Goal: Task Accomplishment & Management: Complete application form

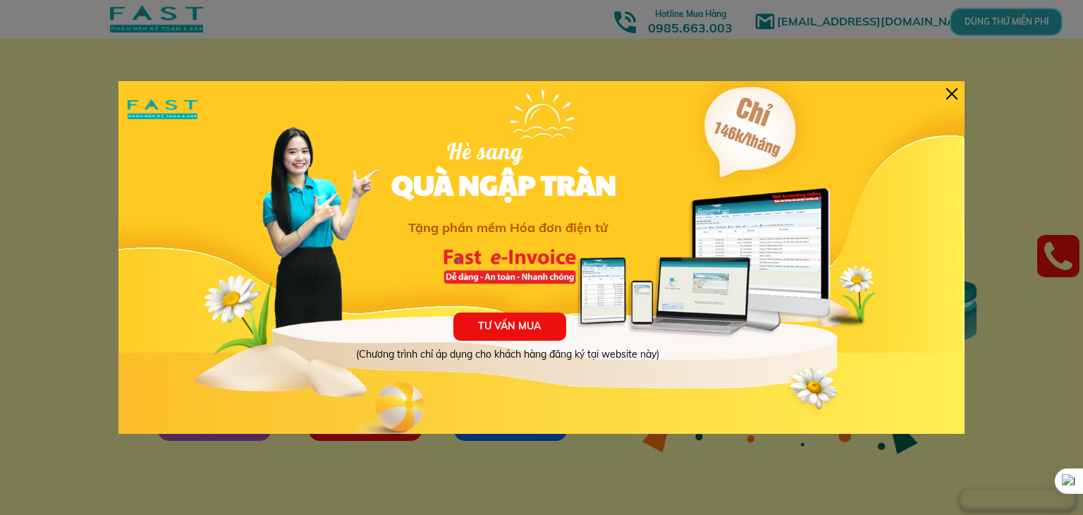
click at [953, 96] on div at bounding box center [951, 93] width 11 height 11
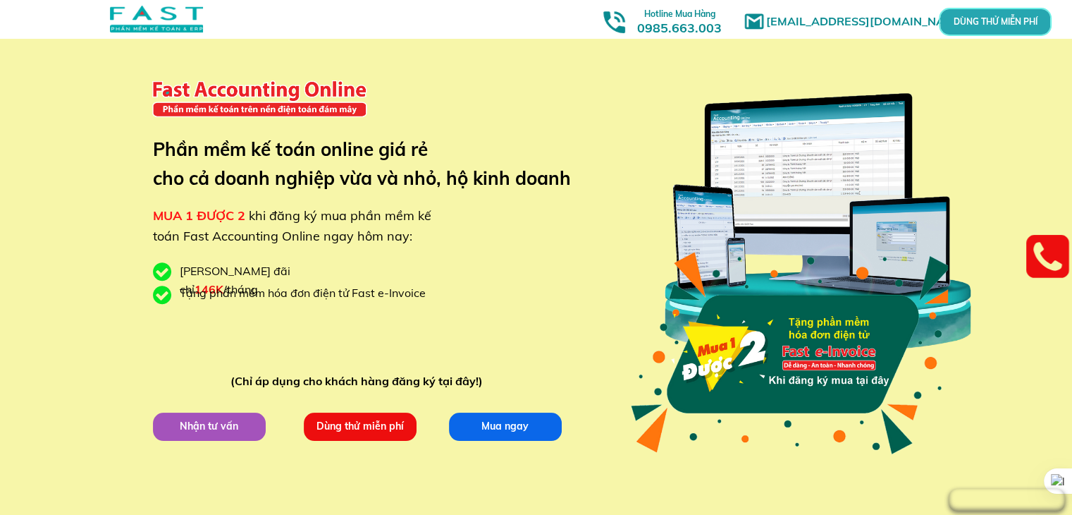
click at [367, 419] on p "Dùng thử miễn phí" at bounding box center [359, 426] width 113 height 28
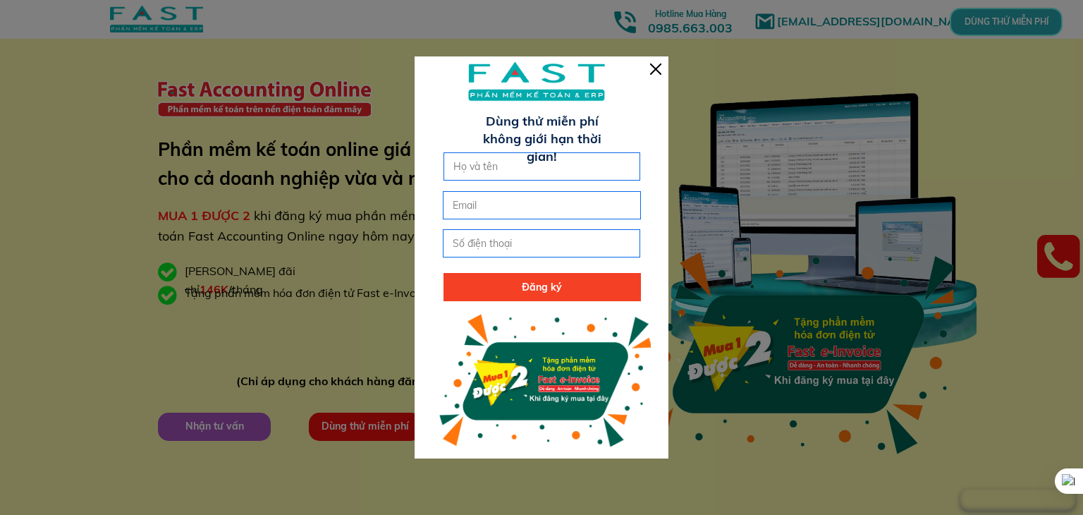
click at [515, 179] on input "text" at bounding box center [542, 166] width 185 height 27
type input "[PERSON_NAME]"
click at [509, 207] on input "email" at bounding box center [541, 205] width 185 height 27
type input "i"
type input "ỉ"
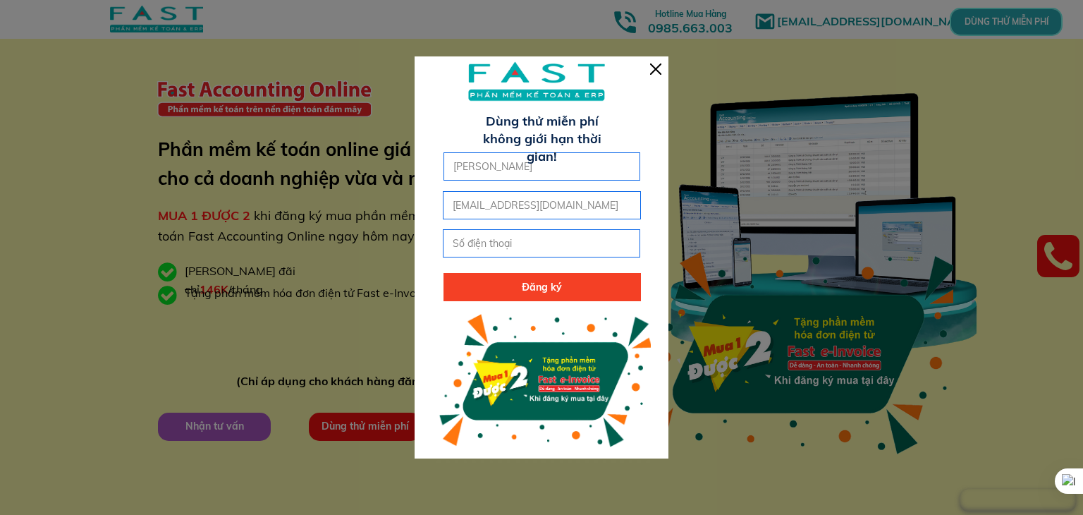
type input "[EMAIL_ADDRESS][DOMAIN_NAME]"
click at [511, 252] on input "tel" at bounding box center [541, 243] width 185 height 27
type input "0978984540"
click button "submit" at bounding box center [0, 0] width 0 height 0
